Goal: Complete application form

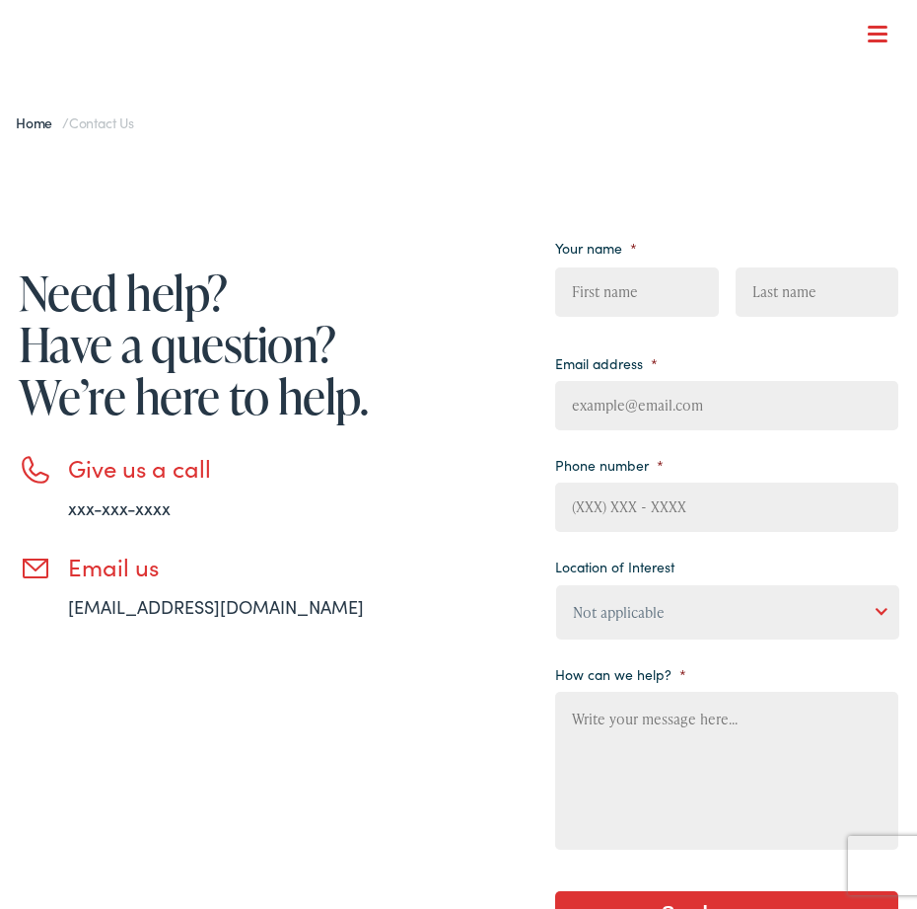
type input "hOkkgmSP"
type input "ajTYZhmDWMpe"
type input "[EMAIL_ADDRESS][DOMAIN_NAME]"
type input "(___) ___-____"
type input "dqEssGsw"
